Goal: Task Accomplishment & Management: Manage account settings

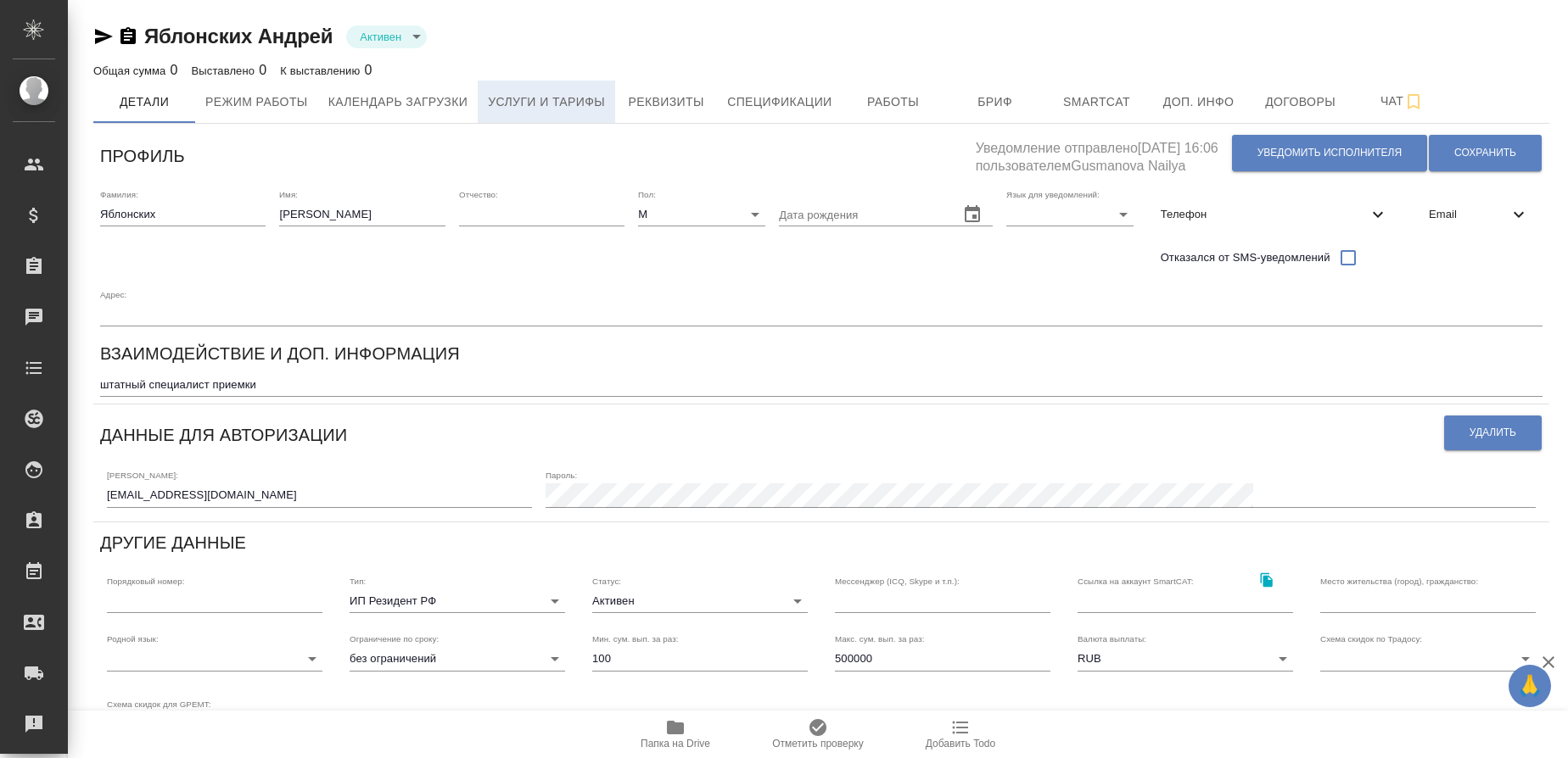
click at [531, 86] on button "Услуги и тарифы" at bounding box center [546, 102] width 137 height 42
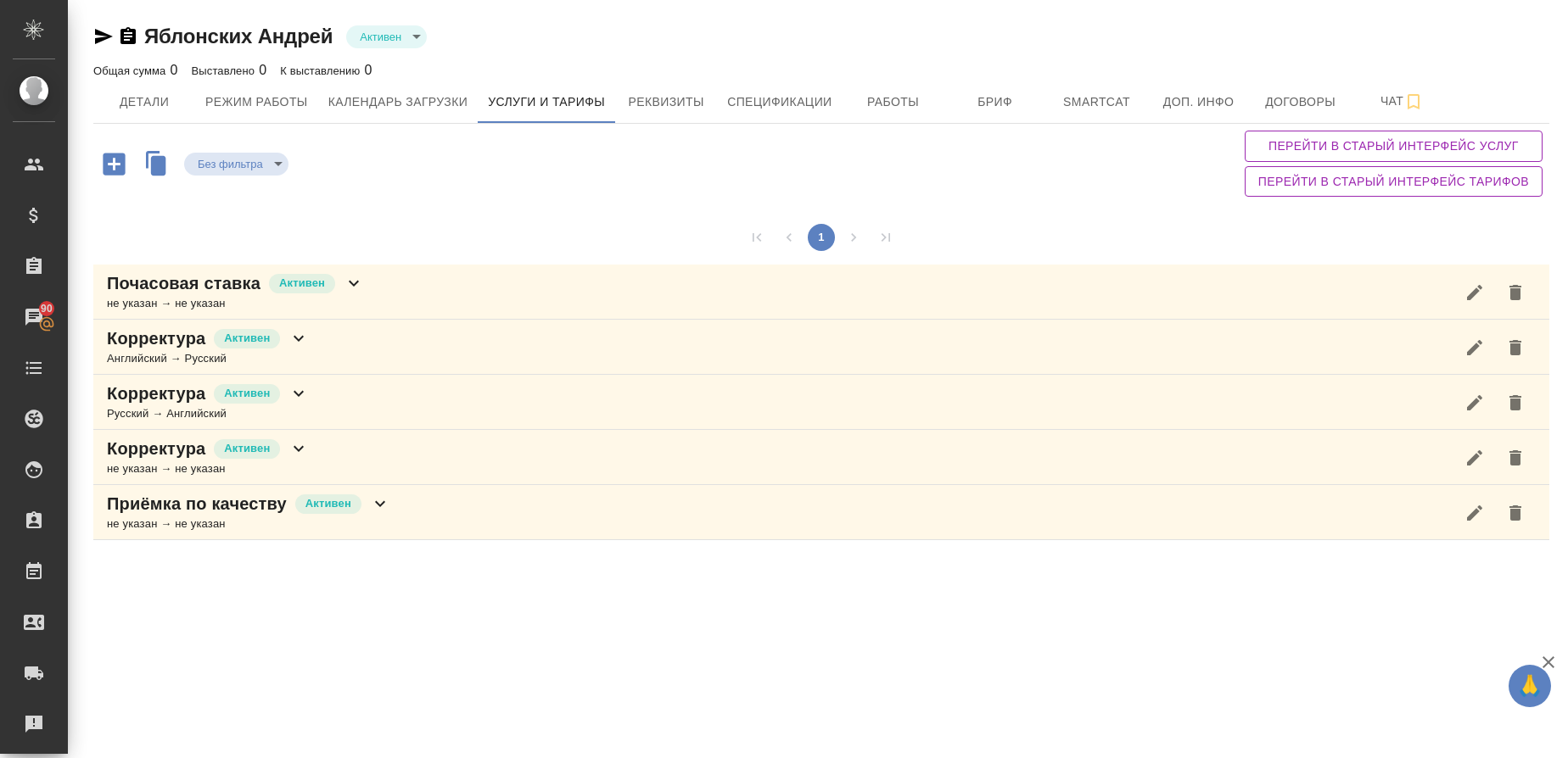
click at [164, 513] on p "Приёмка по качеству" at bounding box center [196, 503] width 180 height 24
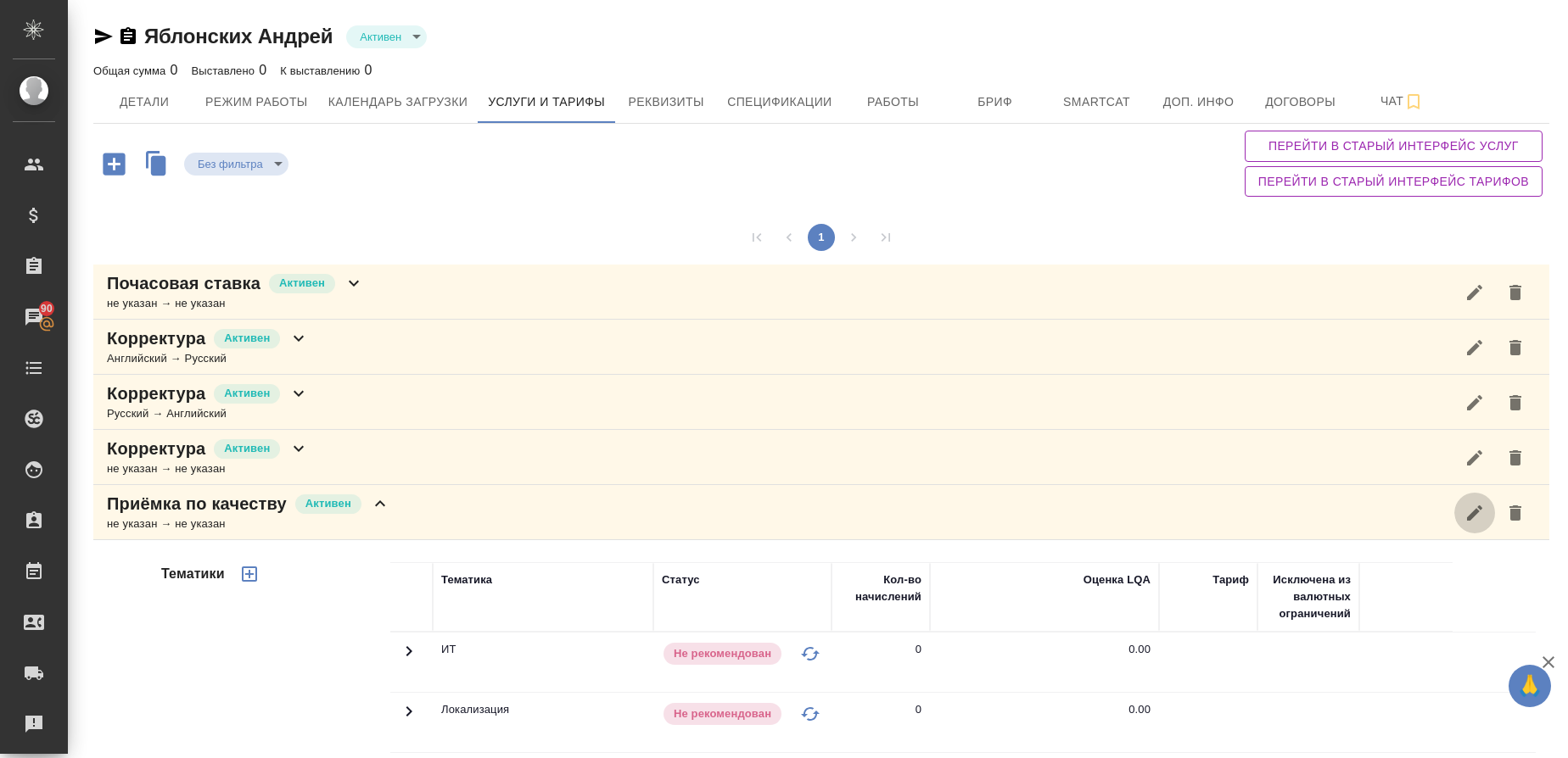
click at [1467, 507] on icon "button" at bounding box center [1474, 513] width 20 height 20
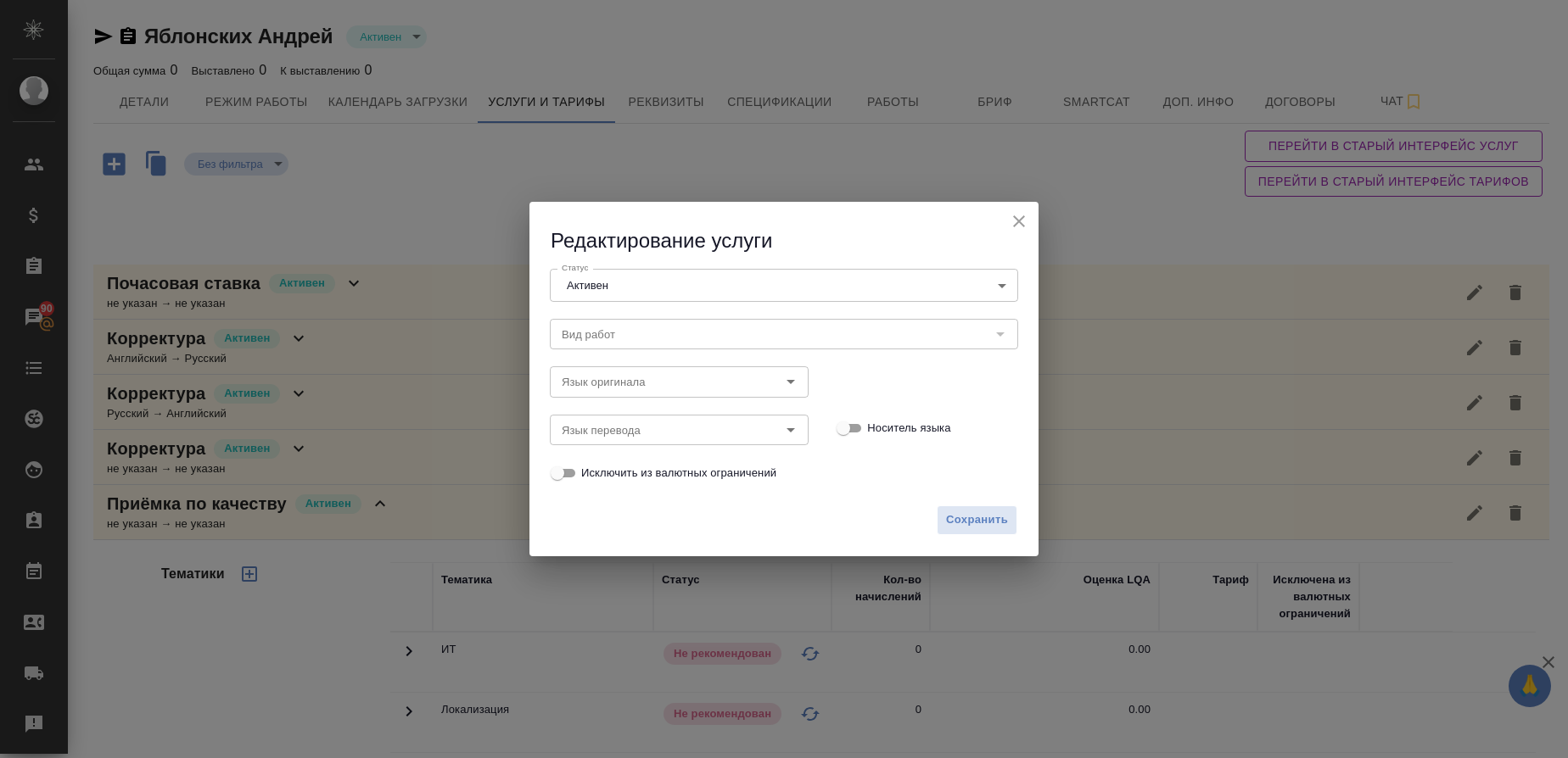
type input "Приёмка по качеству"
click at [1017, 214] on icon "close" at bounding box center [1018, 221] width 20 height 20
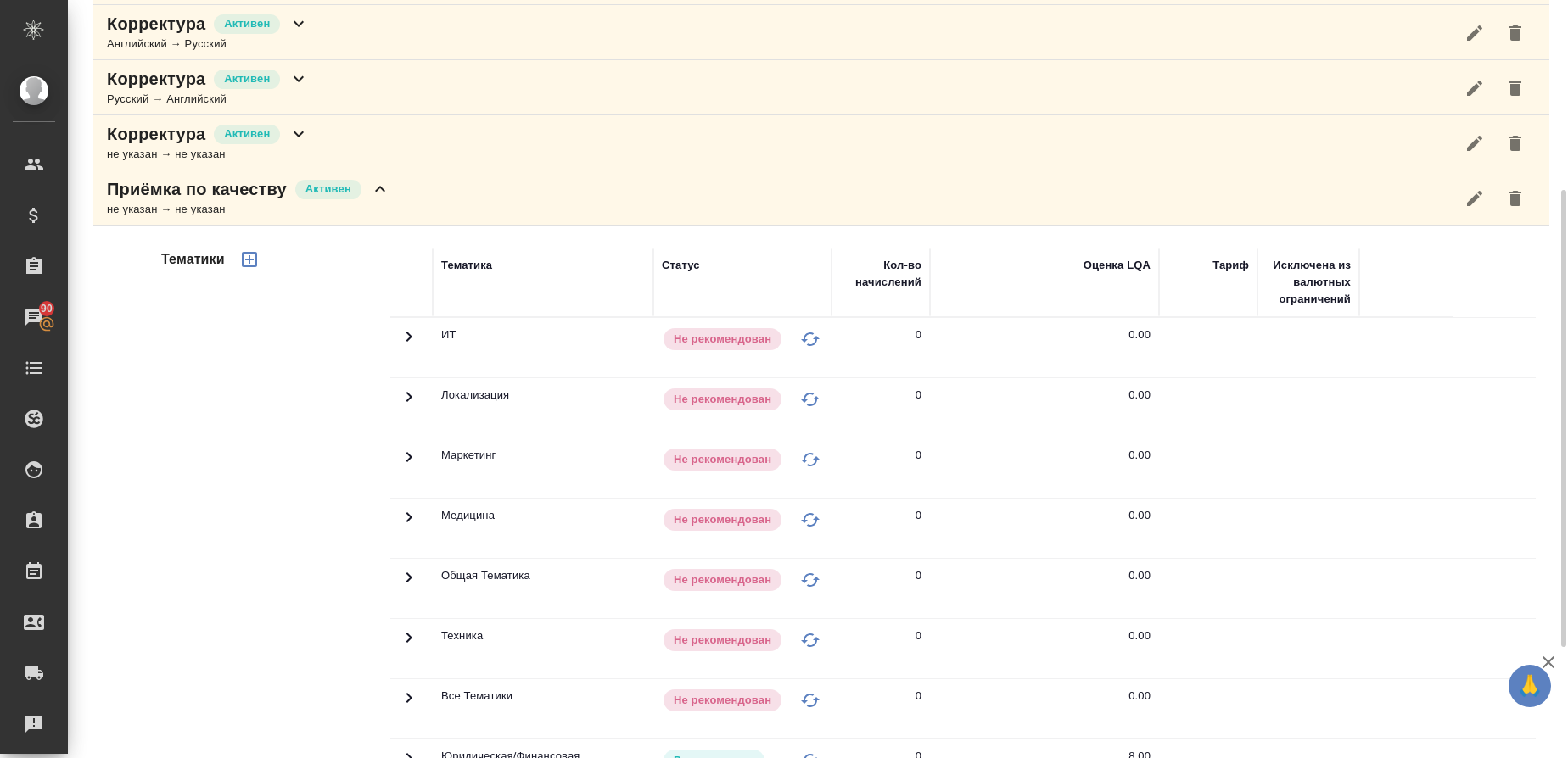
scroll to position [498, 0]
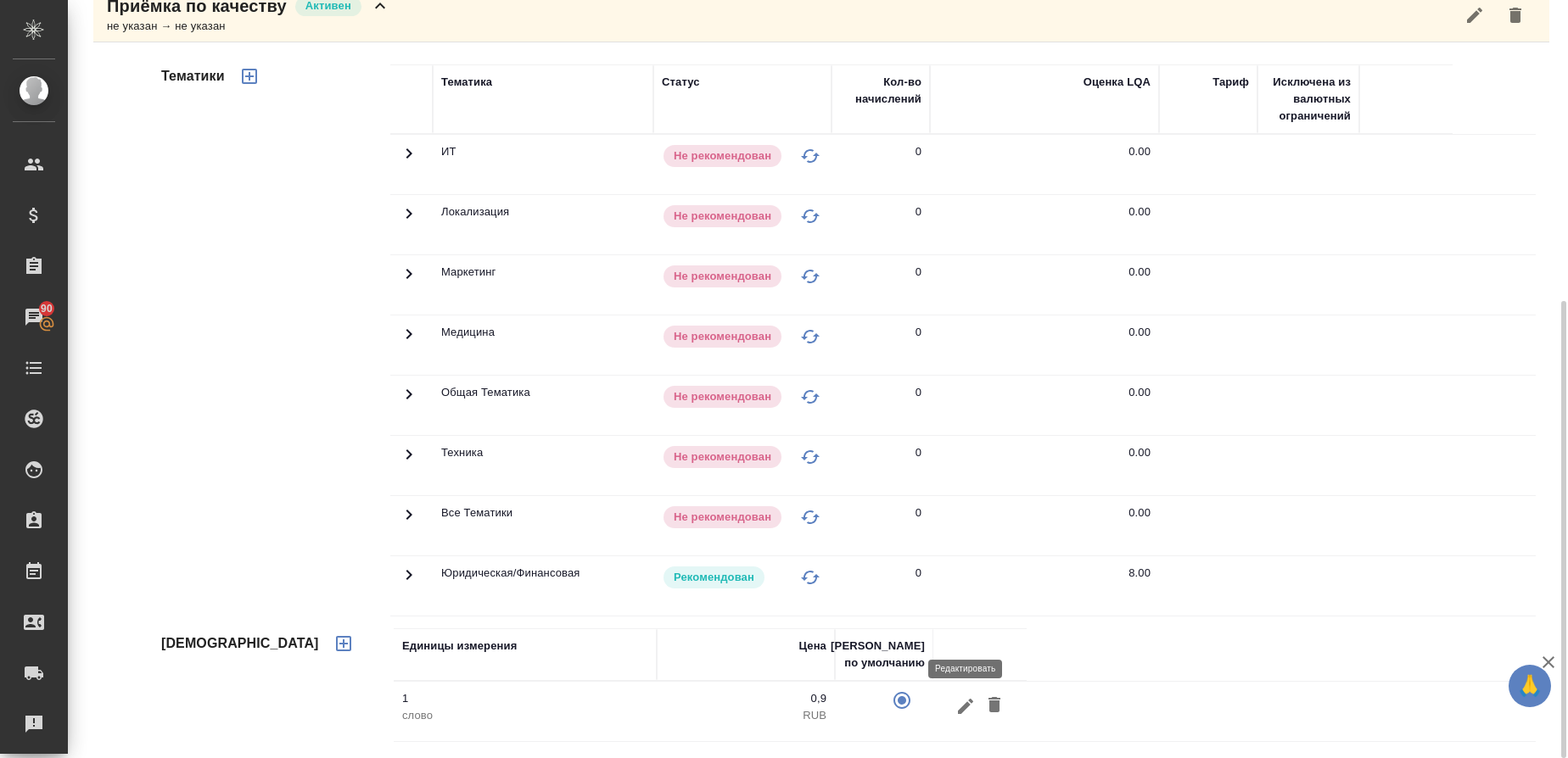
click at [968, 709] on icon "button" at bounding box center [965, 706] width 20 height 20
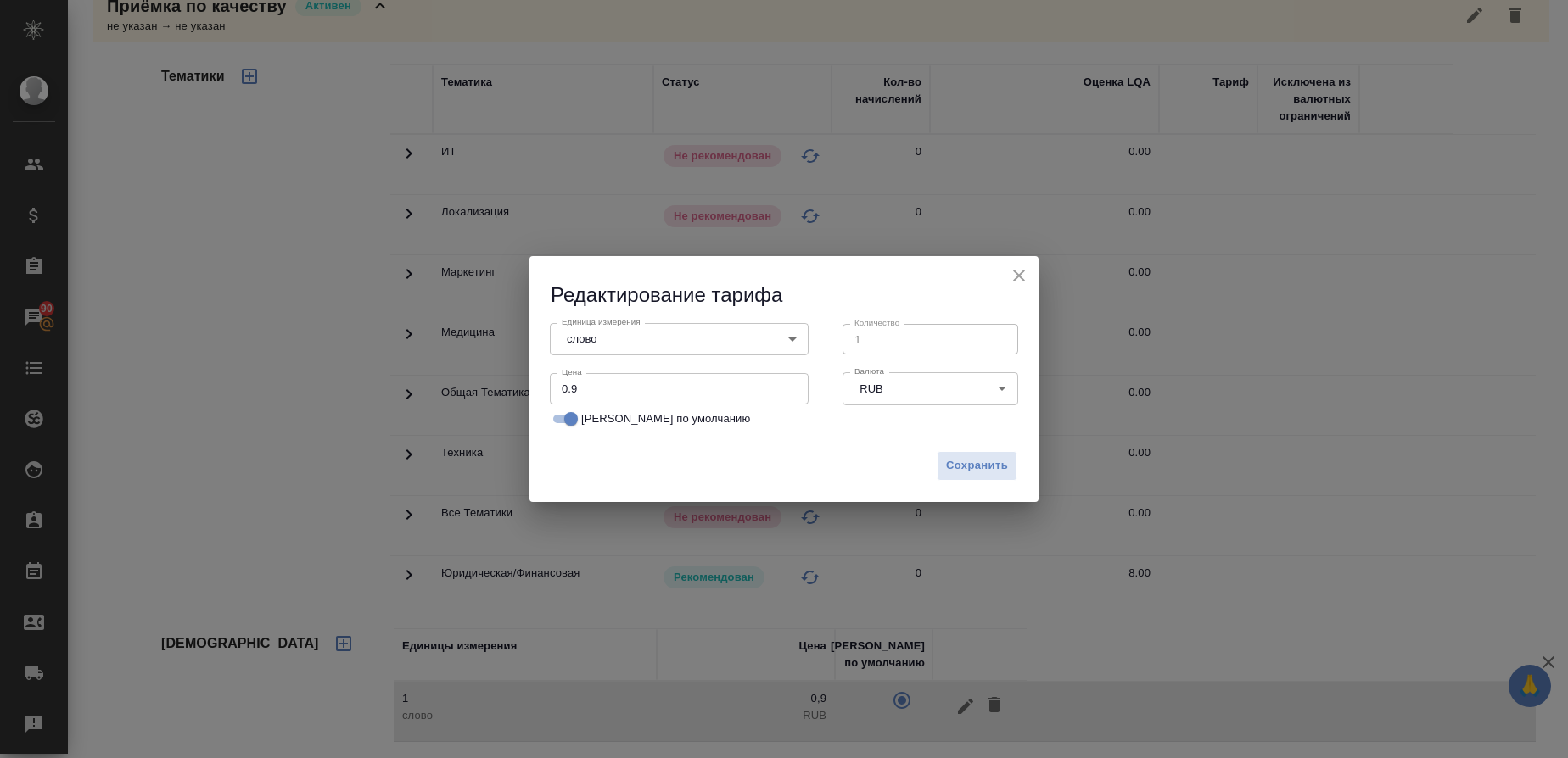
click at [576, 387] on input "0.9" at bounding box center [678, 388] width 258 height 31
type input "0.09"
click at [972, 466] on span "Сохранить" at bounding box center [976, 466] width 61 height 19
